Goal: Task Accomplishment & Management: Use online tool/utility

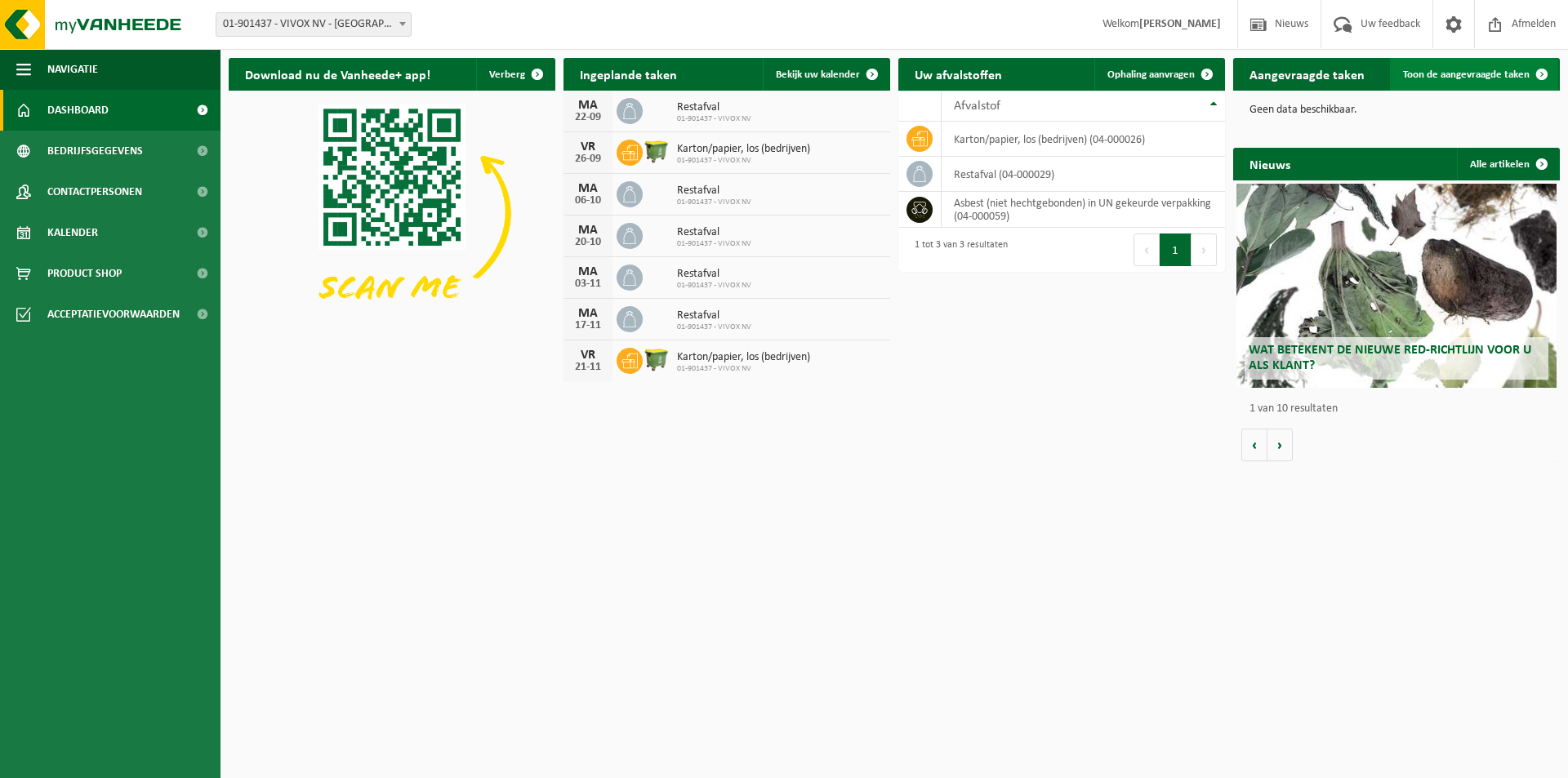
click at [1471, 77] on span "Toon de aangevraagde taken" at bounding box center [1466, 74] width 127 height 11
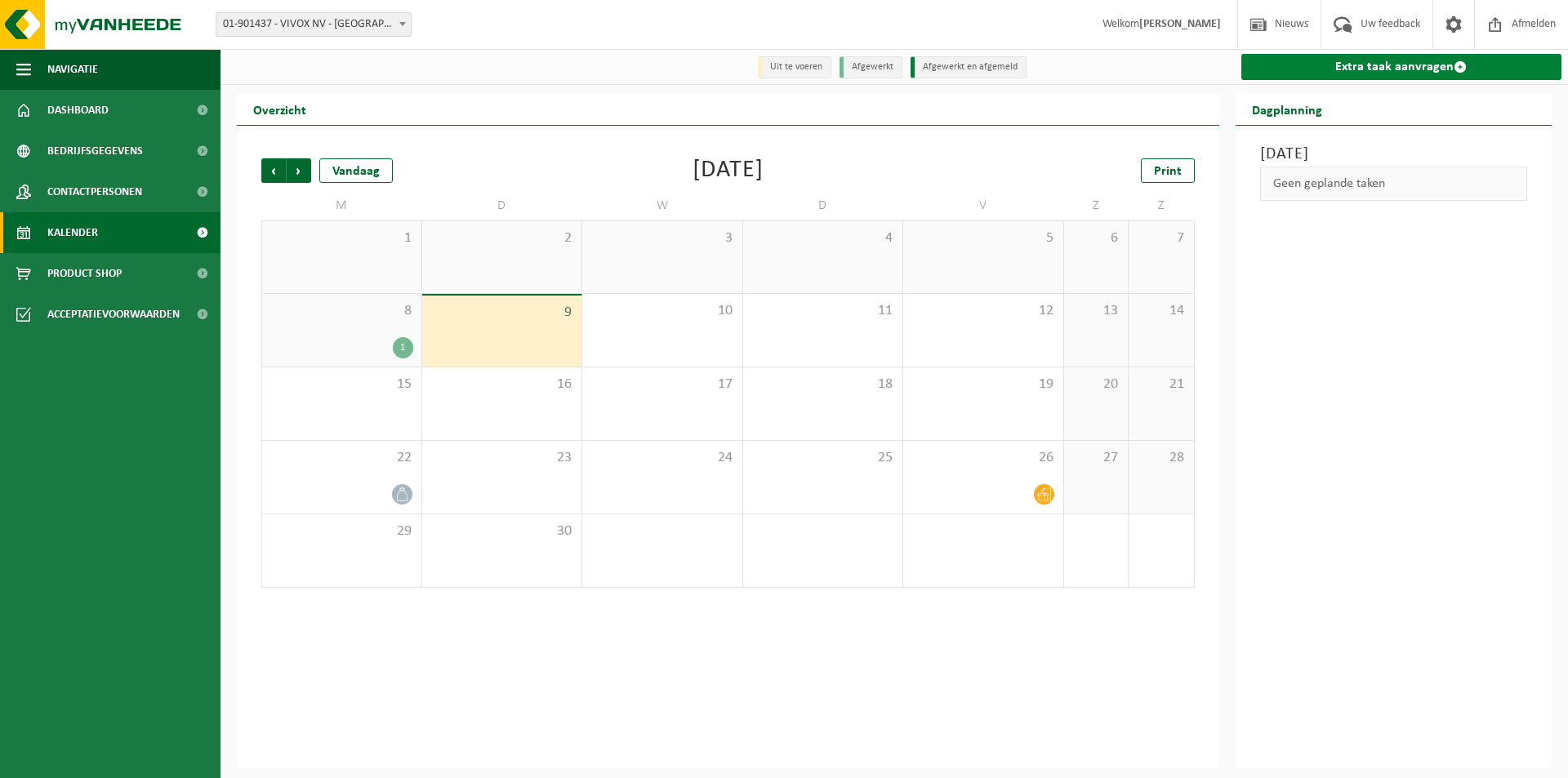
click at [1387, 65] on link "Extra taak aanvragen" at bounding box center [1401, 67] width 321 height 26
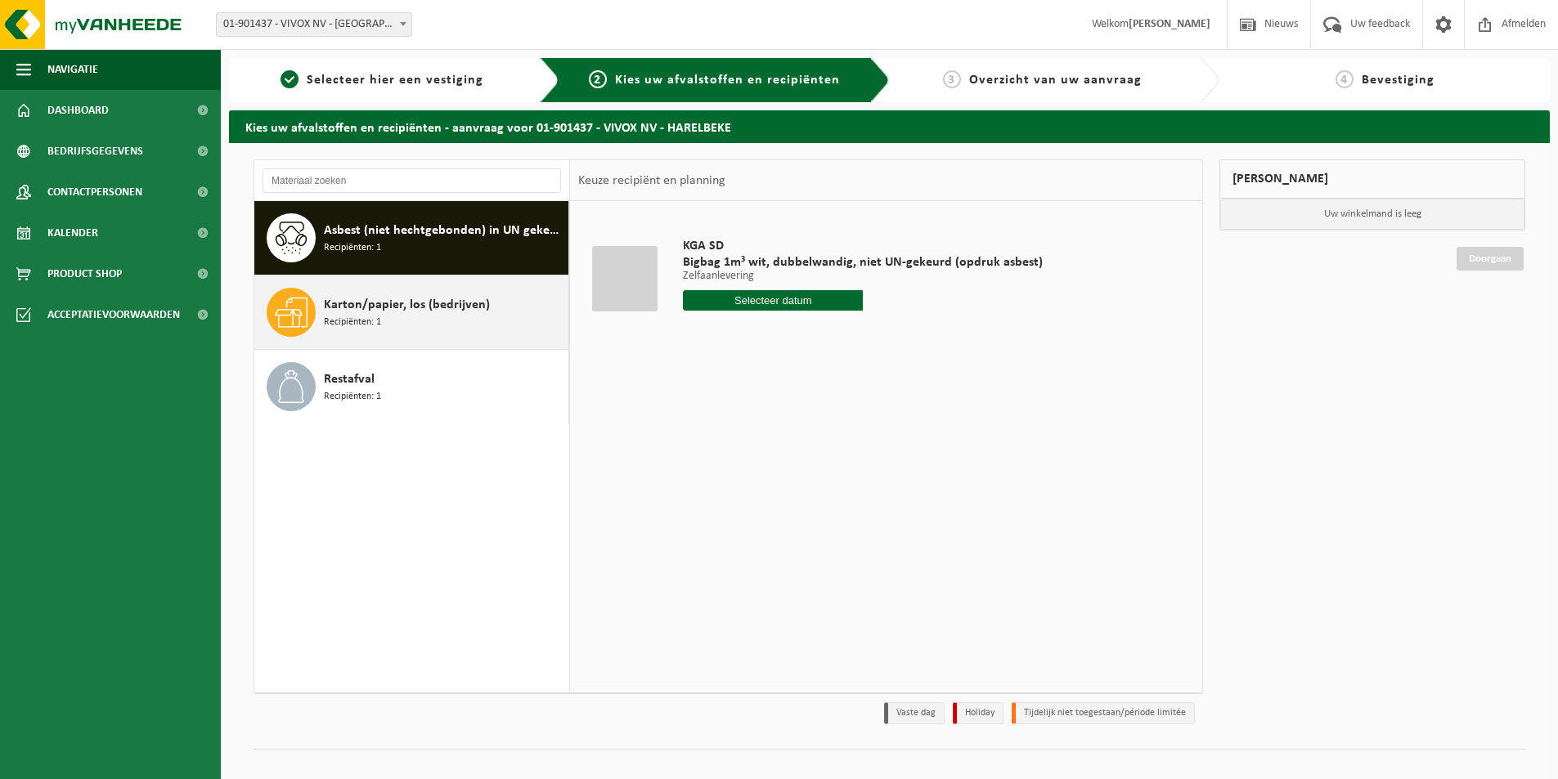
click at [424, 316] on div "Karton/papier, los (bedrijven) Recipiënten: 1" at bounding box center [444, 312] width 240 height 49
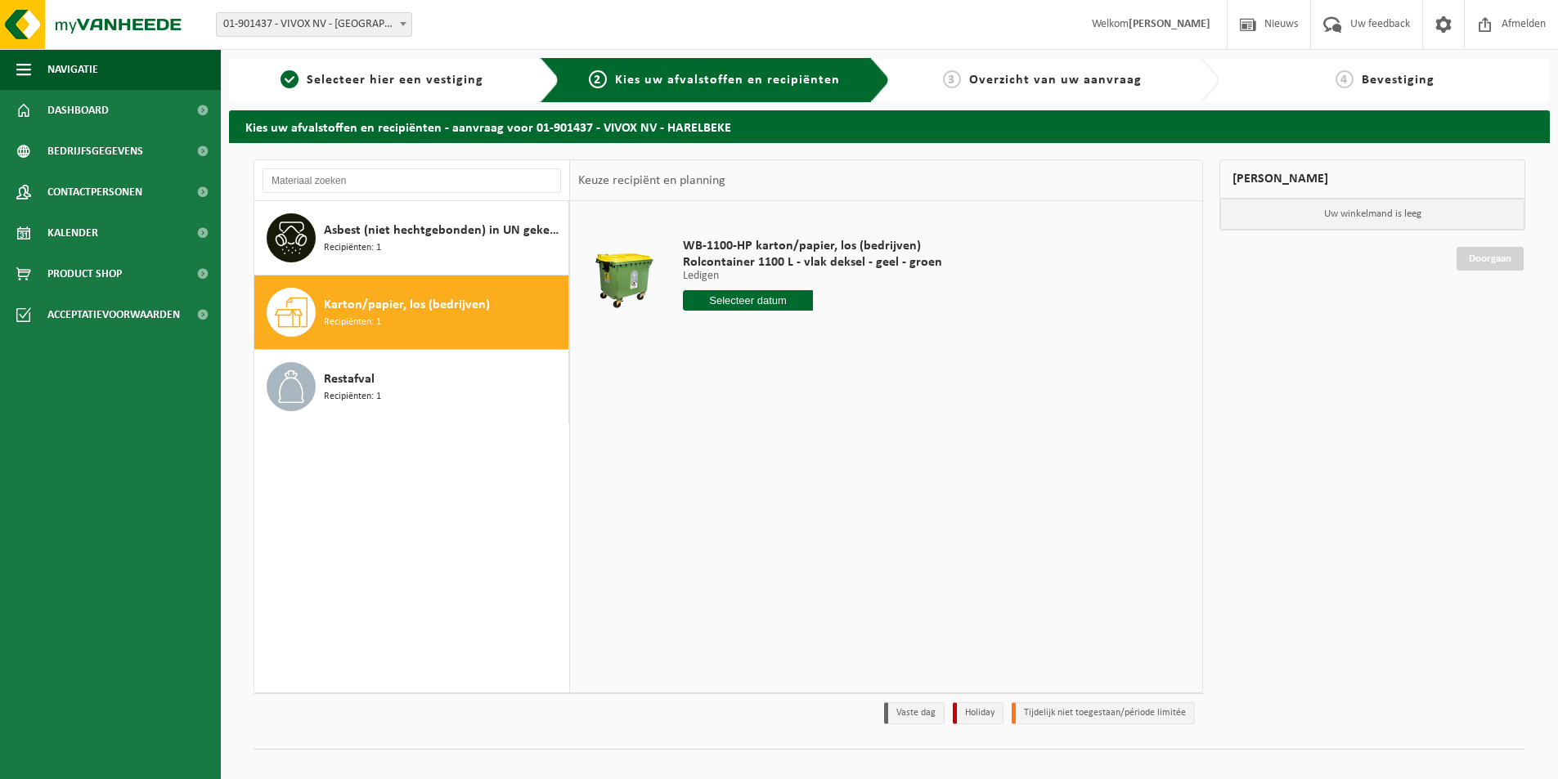
click at [773, 299] on input "text" at bounding box center [748, 300] width 130 height 20
click at [807, 417] on div "12" at bounding box center [813, 419] width 29 height 26
type input "Van 2025-09-12"
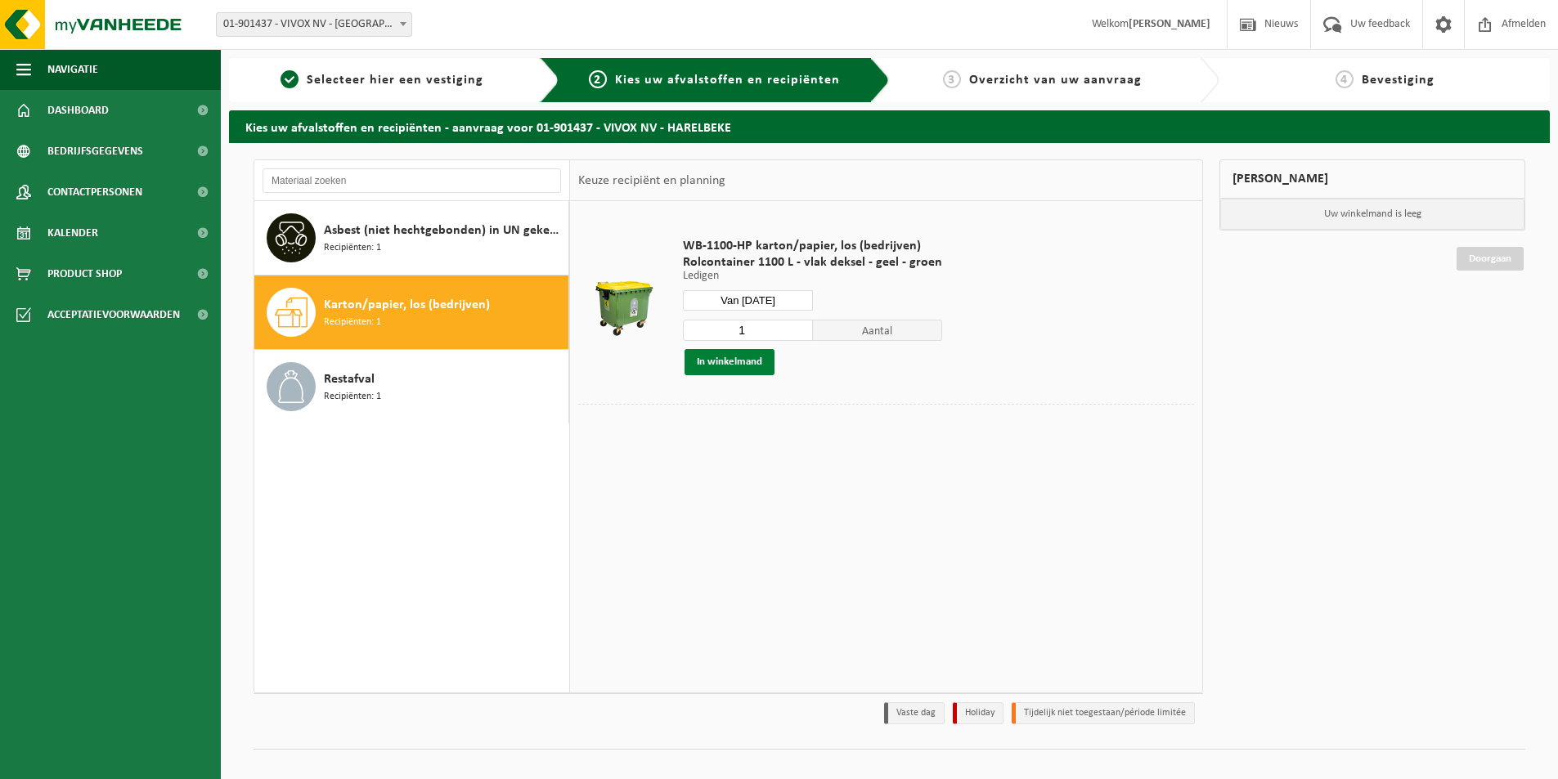
click at [702, 361] on button "In winkelmand" at bounding box center [729, 362] width 90 height 26
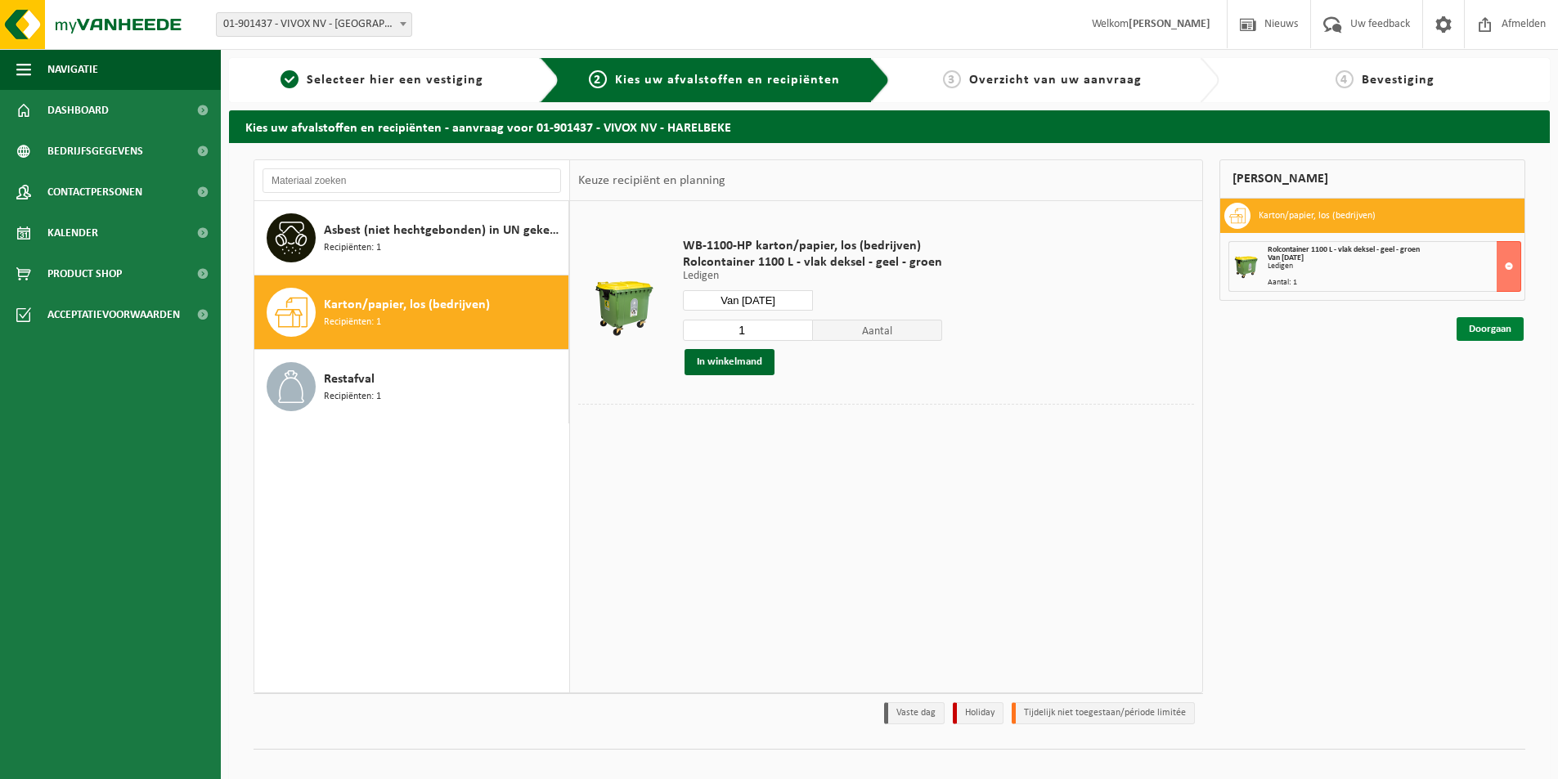
click at [1470, 328] on link "Doorgaan" at bounding box center [1489, 329] width 67 height 24
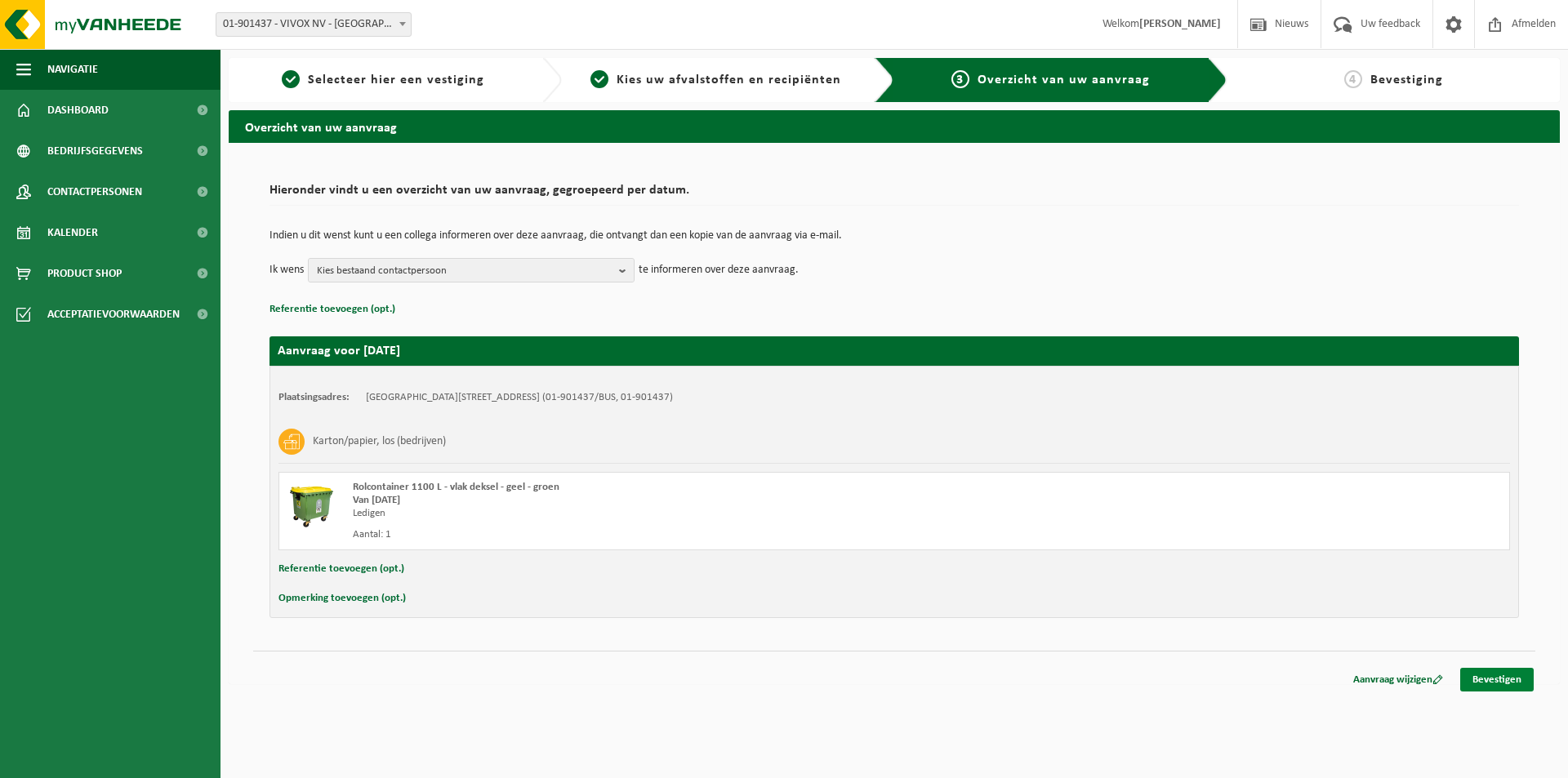
click at [1521, 678] on link "Bevestigen" at bounding box center [1497, 680] width 74 height 24
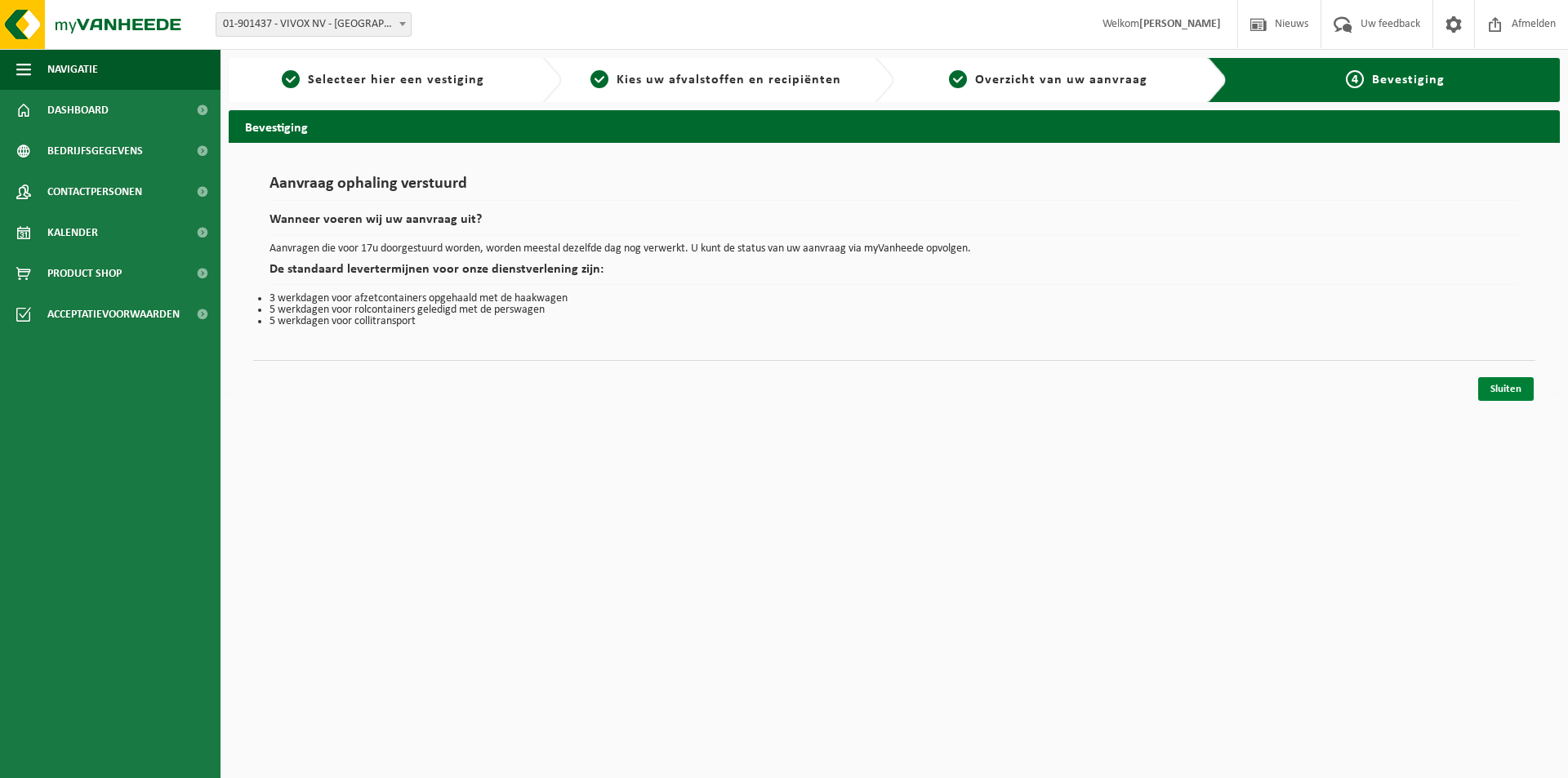
click at [1517, 389] on link "Sluiten" at bounding box center [1506, 389] width 56 height 24
